Goal: Task Accomplishment & Management: Use online tool/utility

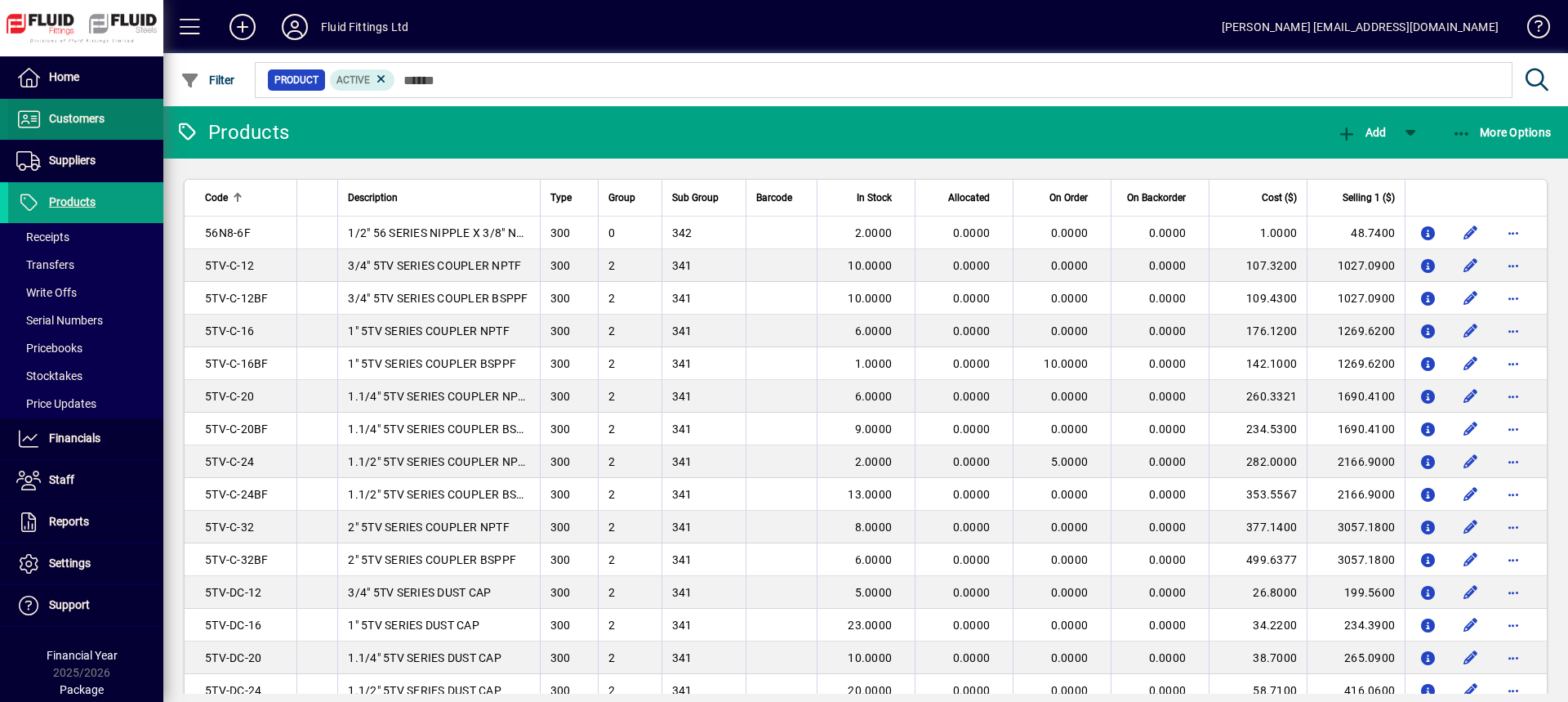
click at [73, 116] on span "Customers" at bounding box center [77, 118] width 56 height 14
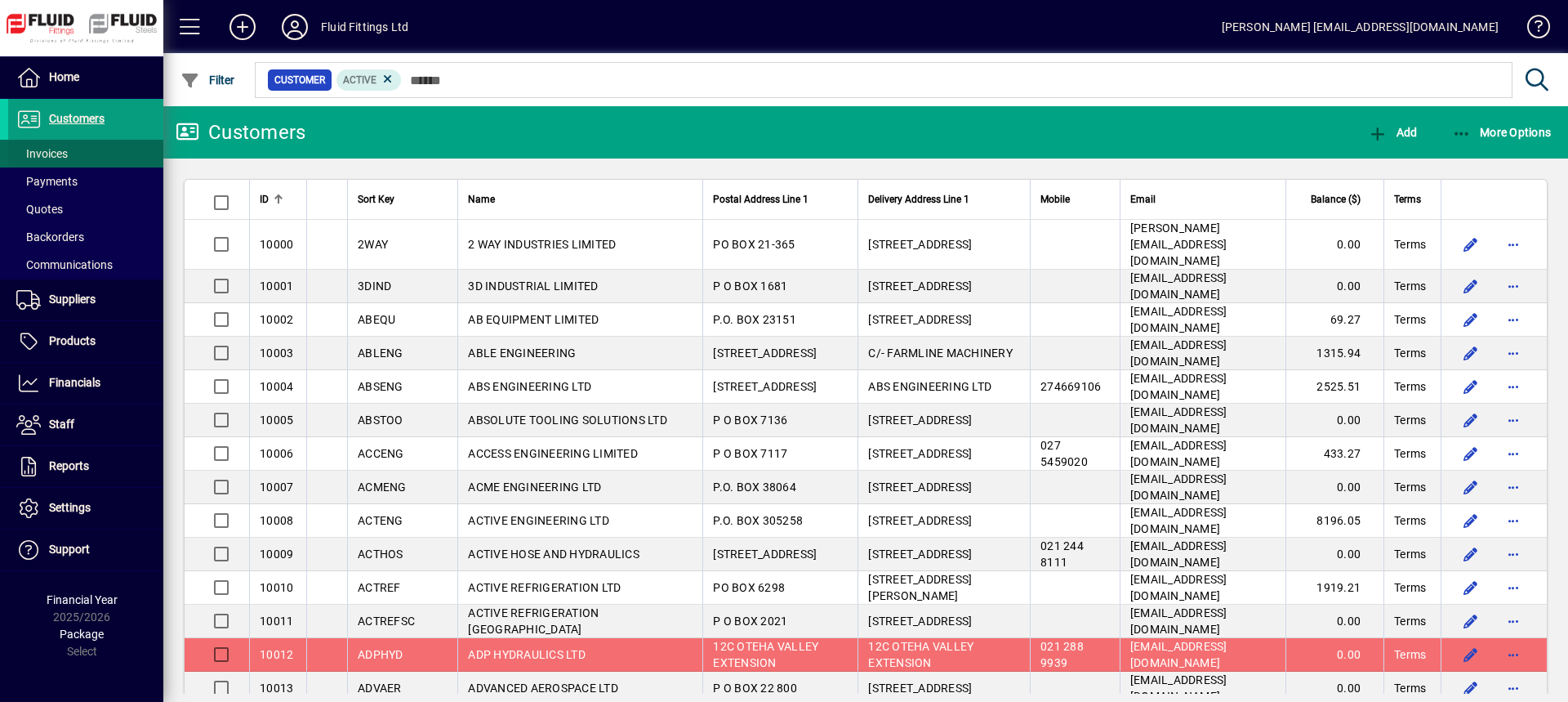
click at [53, 154] on span "Invoices" at bounding box center [41, 153] width 51 height 14
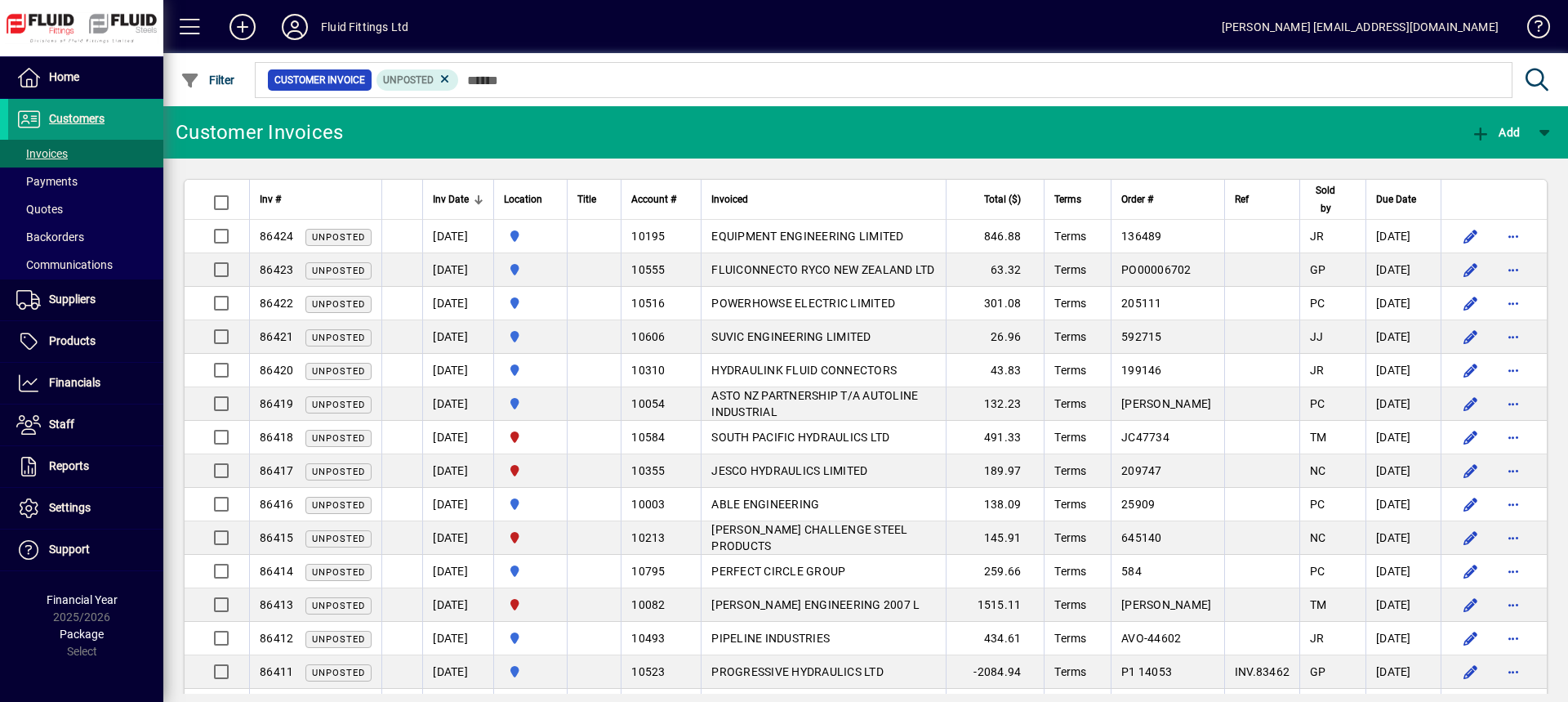
click at [88, 121] on span "Customers" at bounding box center [77, 118] width 56 height 14
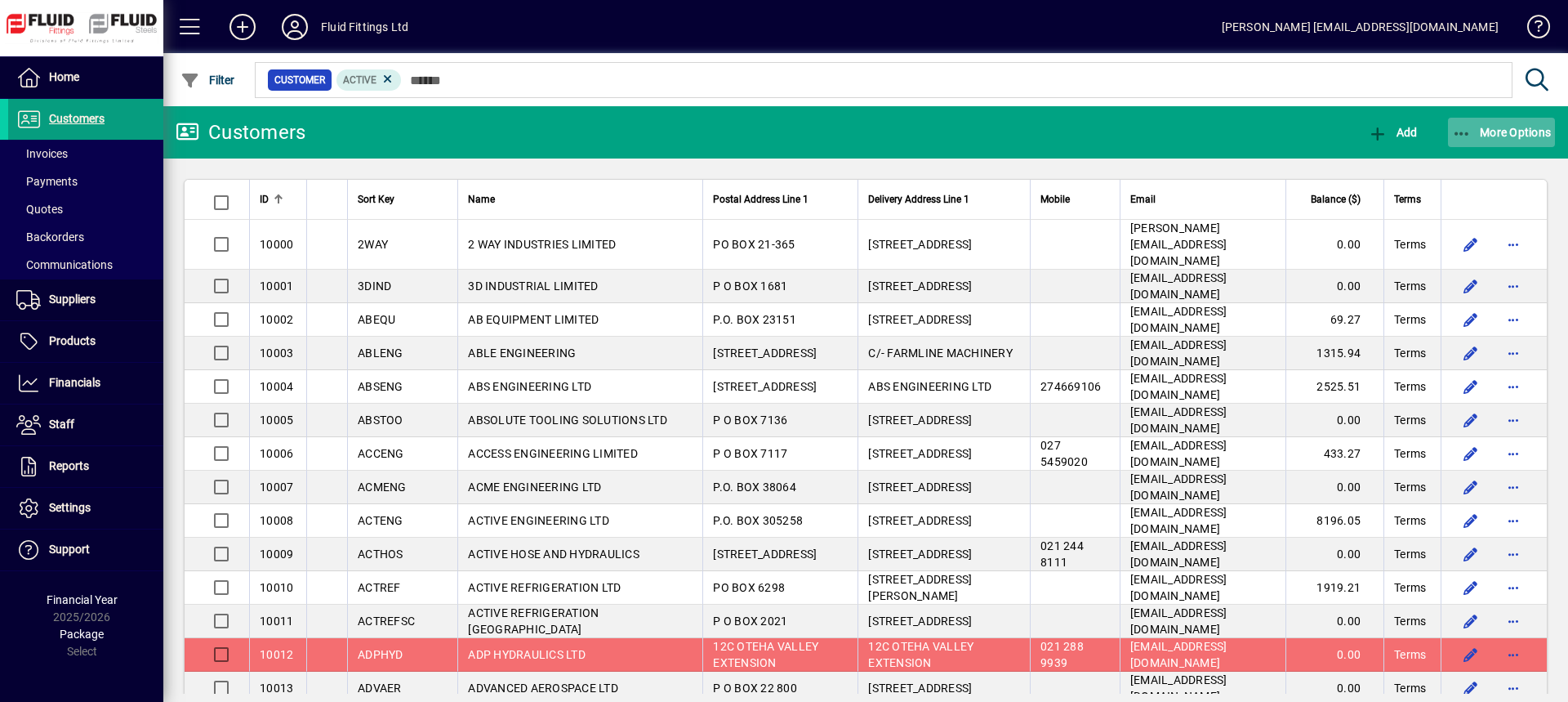
click at [1483, 131] on span "More Options" at bounding box center [1501, 132] width 100 height 14
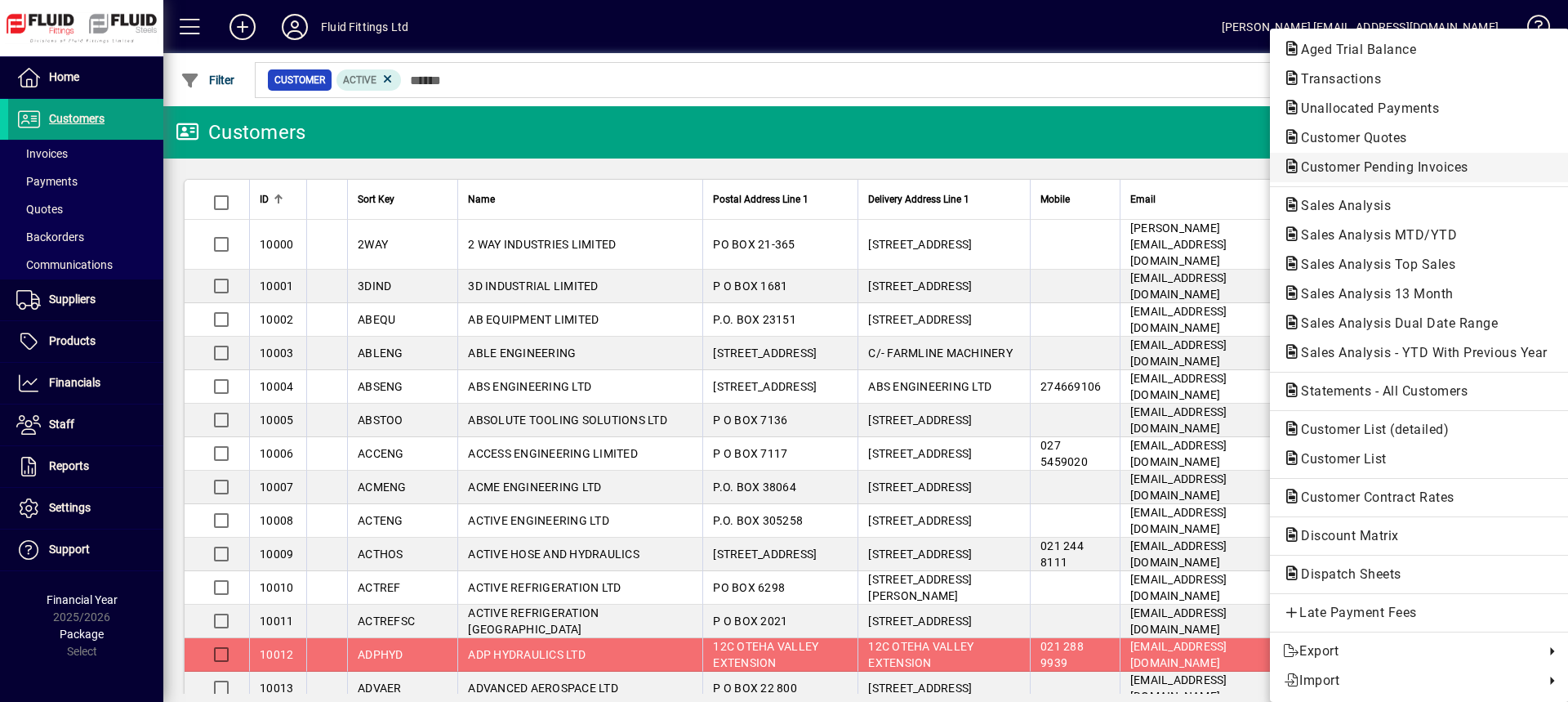
click at [1342, 167] on span "Customer Pending Invoices" at bounding box center [1379, 167] width 194 height 15
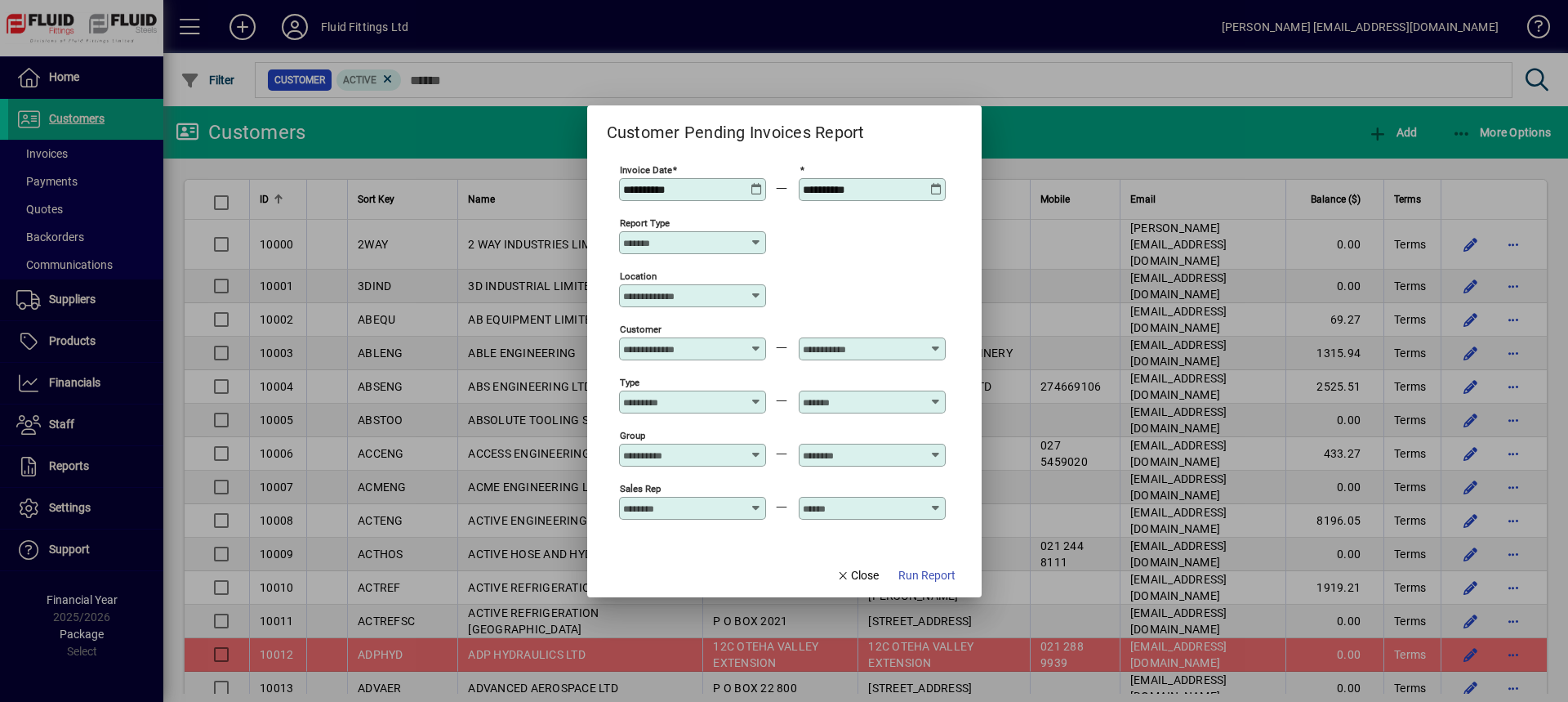
click at [926, 573] on span "Run Report" at bounding box center [926, 575] width 57 height 17
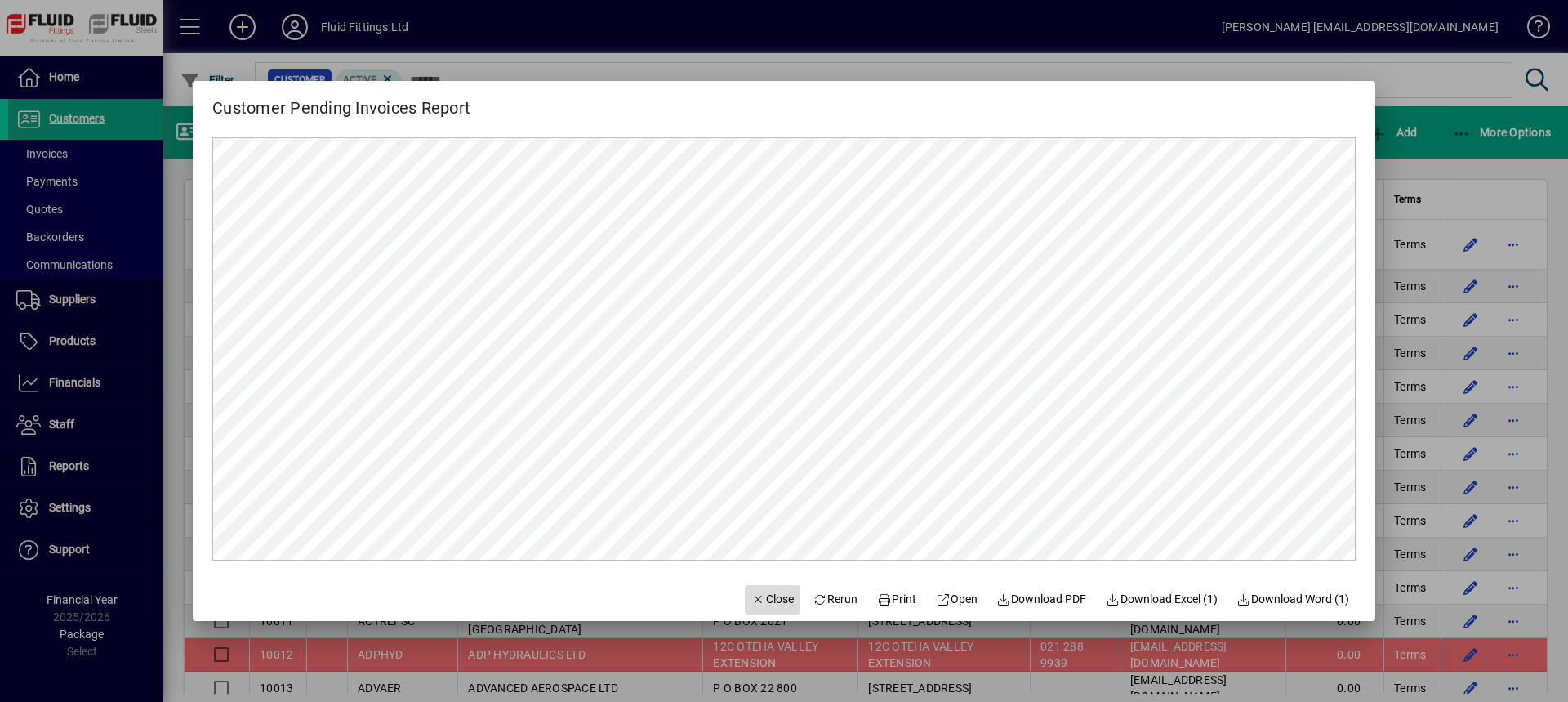
click at [761, 597] on span "Close" at bounding box center [772, 598] width 42 height 17
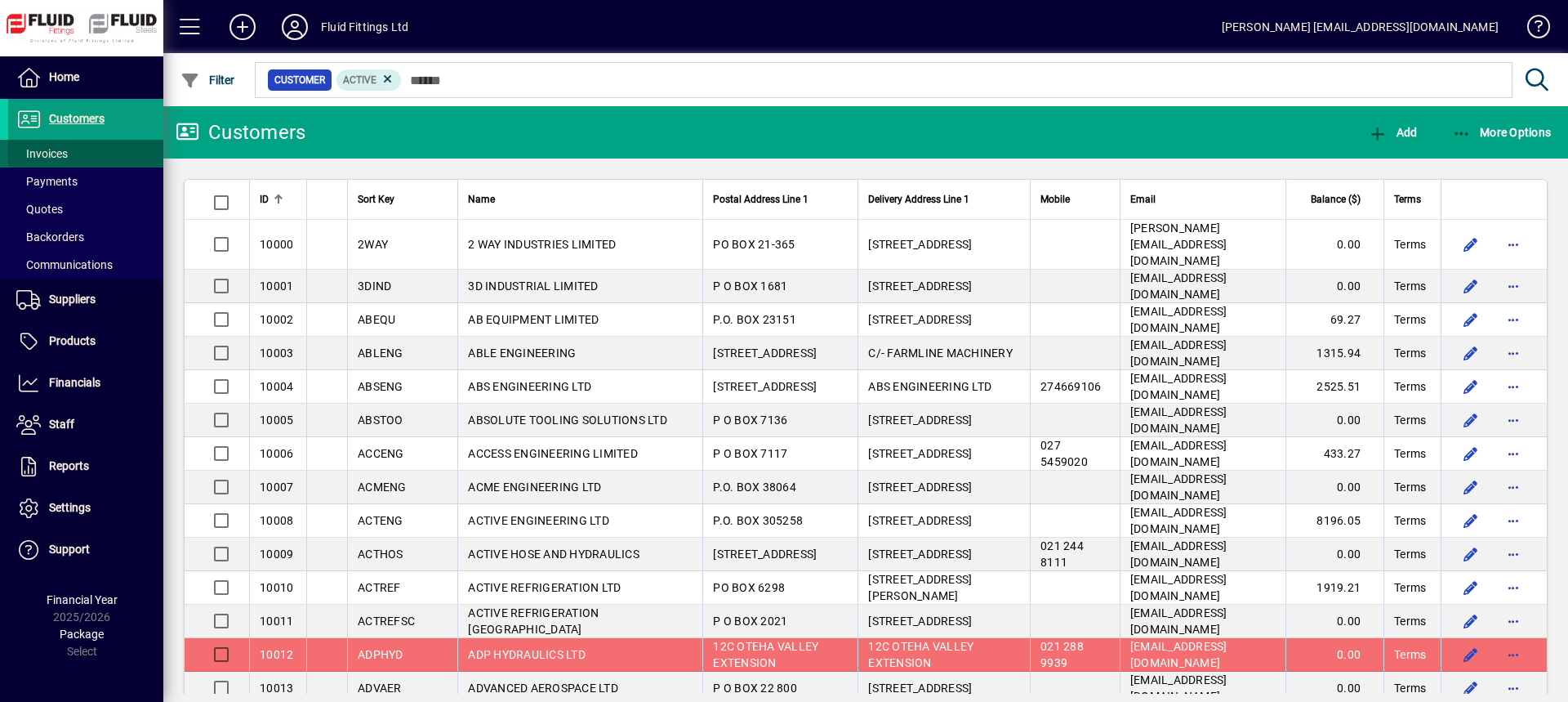
click at [78, 150] on span at bounding box center [86, 154] width 155 height 40
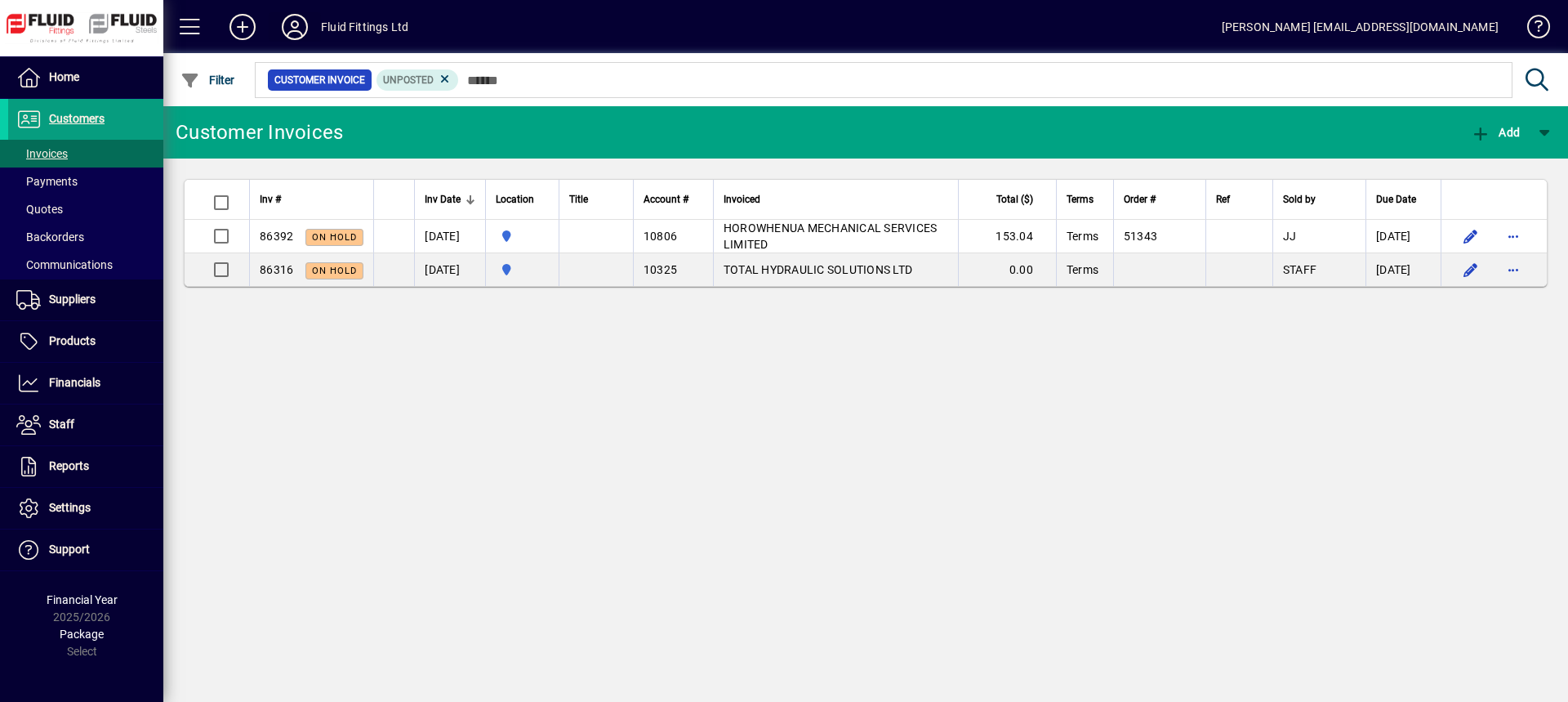
click at [300, 26] on icon at bounding box center [295, 26] width 32 height 26
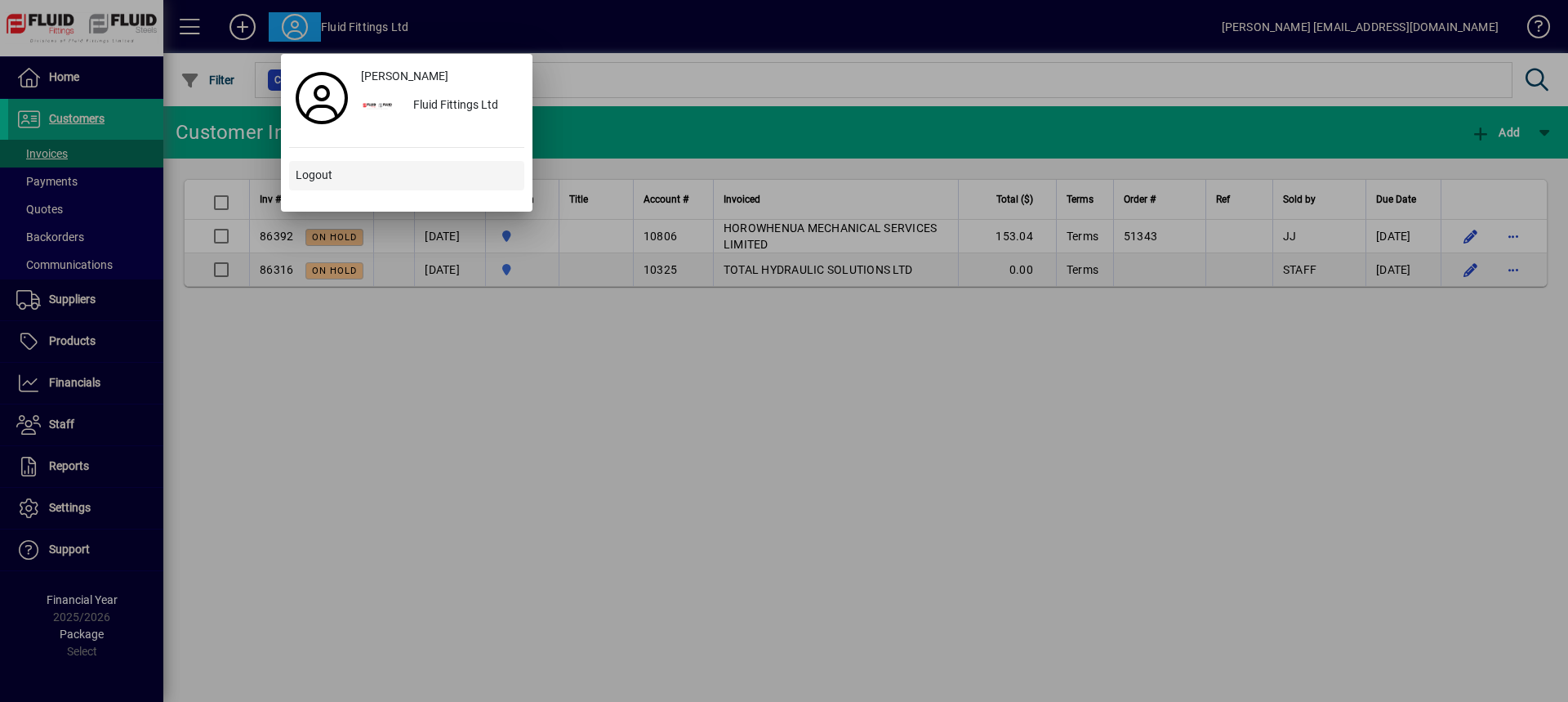
click at [329, 176] on span "Logout" at bounding box center [313, 175] width 37 height 17
